Goal: Use online tool/utility

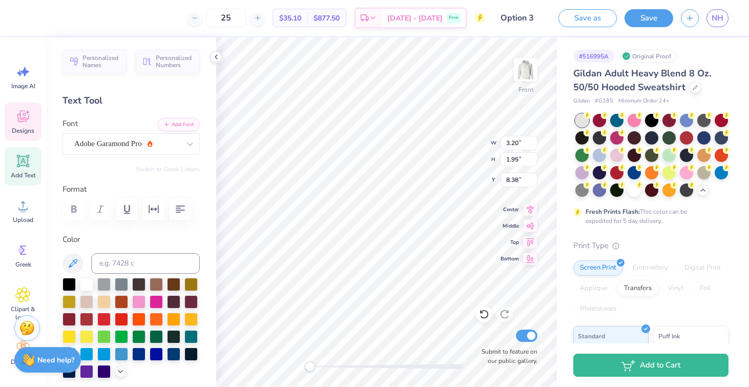
scroll to position [47, 0]
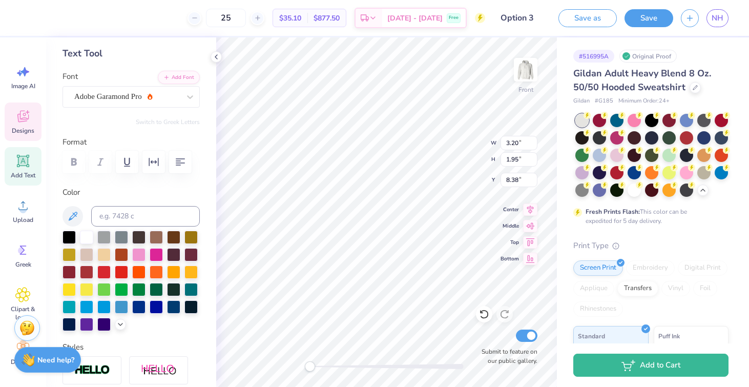
type textarea "S"
type textarea "Phi Sigma Pi"
click at [137, 94] on div "Adobe Garamond Pro" at bounding box center [127, 97] width 108 height 16
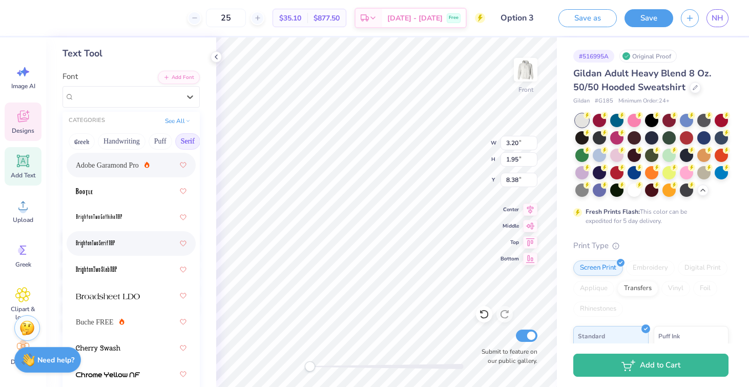
scroll to position [19, 0]
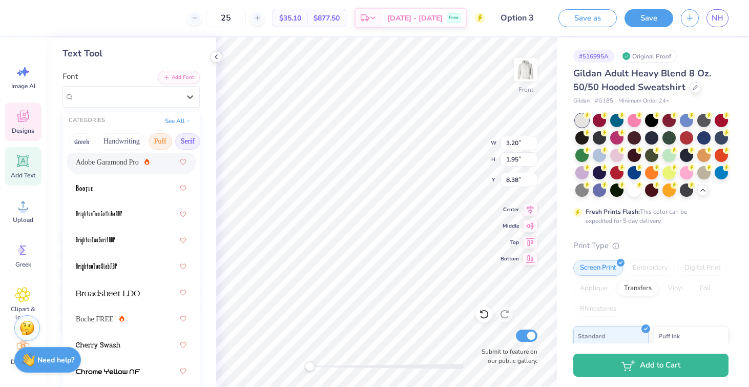
click at [156, 141] on button "Puff" at bounding box center [161, 141] width 24 height 16
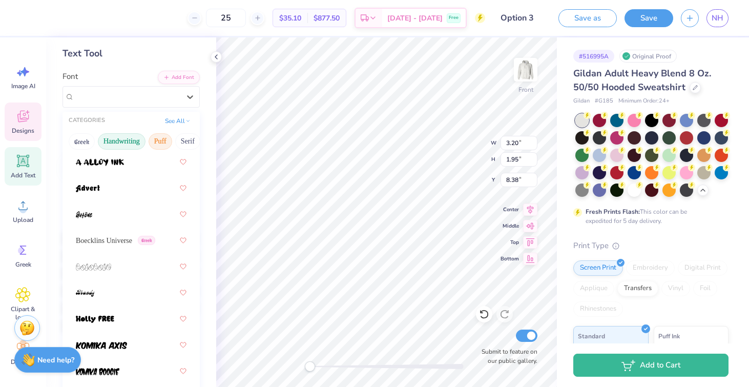
click at [124, 142] on button "Handwriting" at bounding box center [122, 141] width 48 height 16
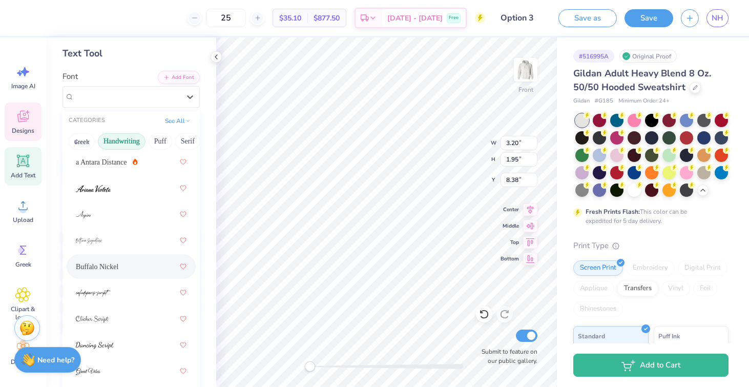
click at [117, 259] on div "Buffalo Nickel" at bounding box center [131, 266] width 111 height 18
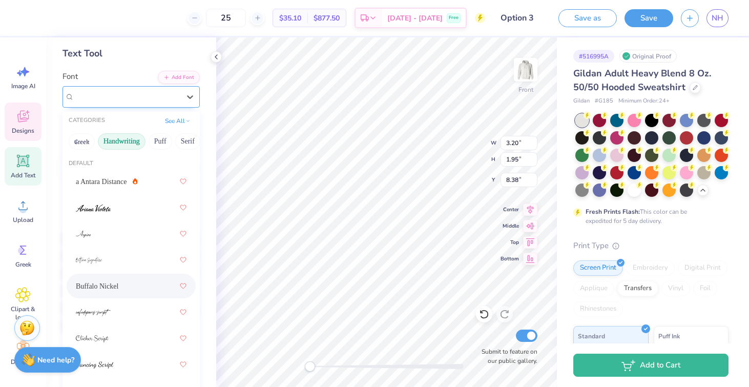
click at [131, 92] on div "Buffalo Nickel" at bounding box center [127, 97] width 108 height 16
click at [124, 208] on div at bounding box center [131, 207] width 111 height 18
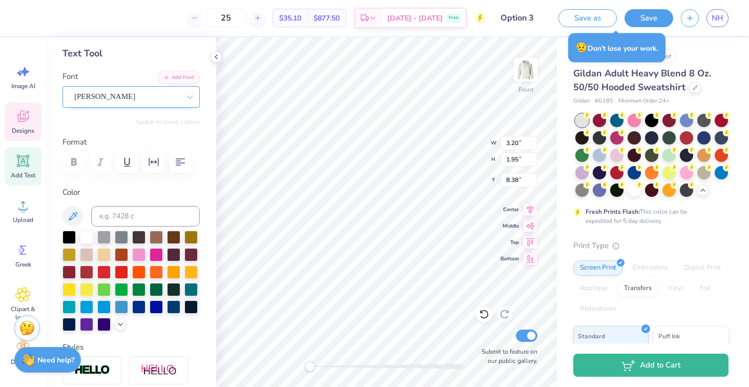
click at [117, 100] on div "[PERSON_NAME]" at bounding box center [127, 97] width 108 height 16
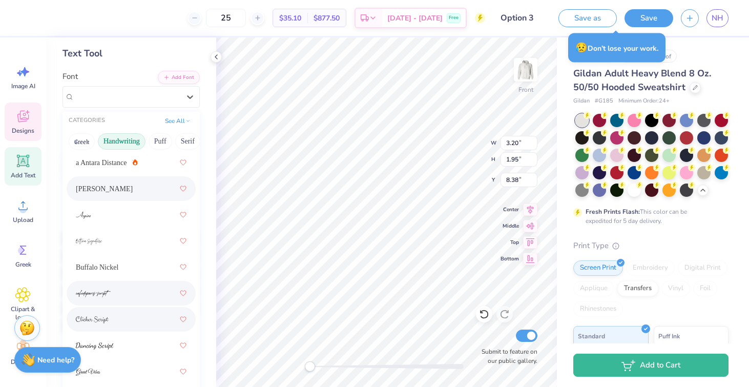
scroll to position [0, 0]
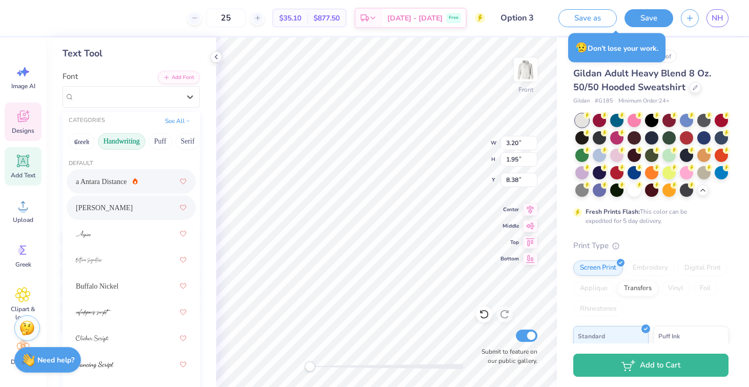
click at [159, 175] on div "a Antara Distance" at bounding box center [131, 181] width 111 height 18
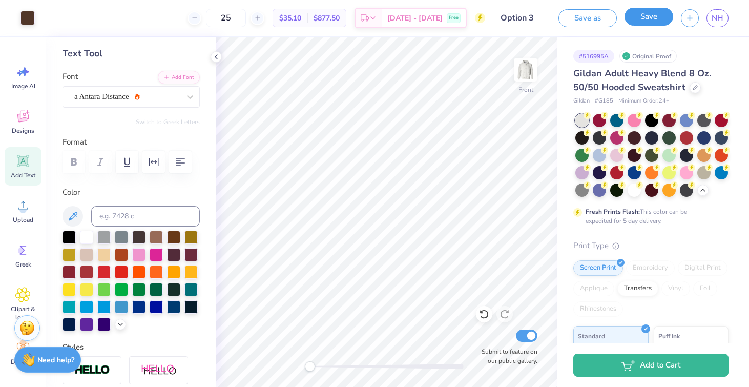
click at [656, 19] on button "Save" at bounding box center [648, 17] width 49 height 18
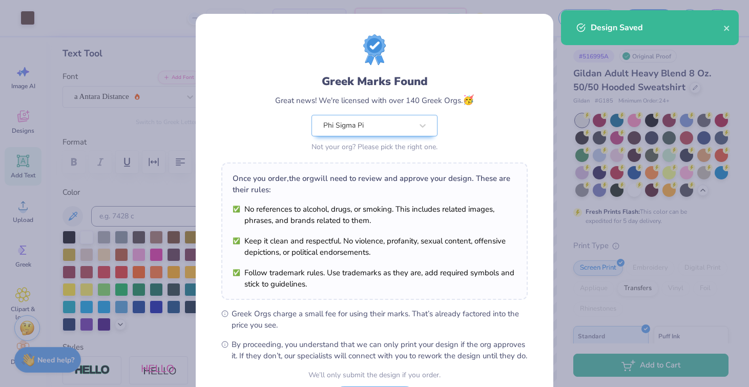
scroll to position [93, 0]
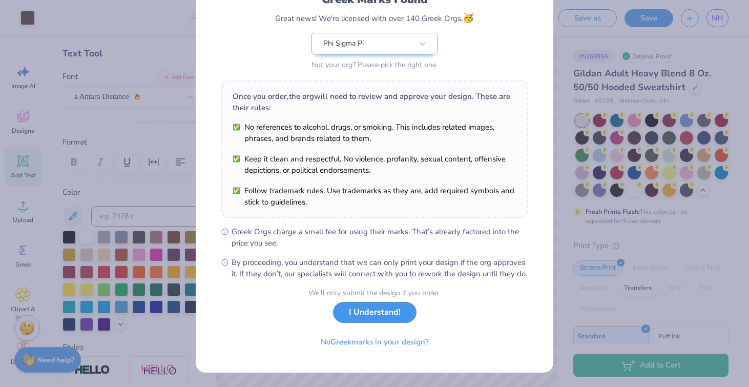
click at [389, 315] on button "I Understand!" at bounding box center [375, 312] width 84 height 21
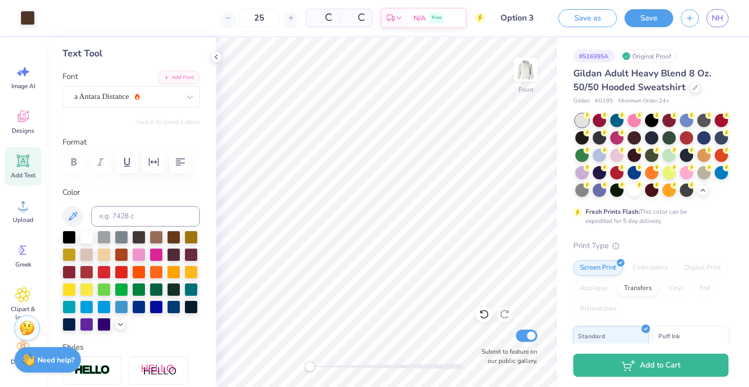
scroll to position [0, 0]
click at [714, 17] on span "NH" at bounding box center [718, 18] width 12 height 12
